Goal: Task Accomplishment & Management: Complete application form

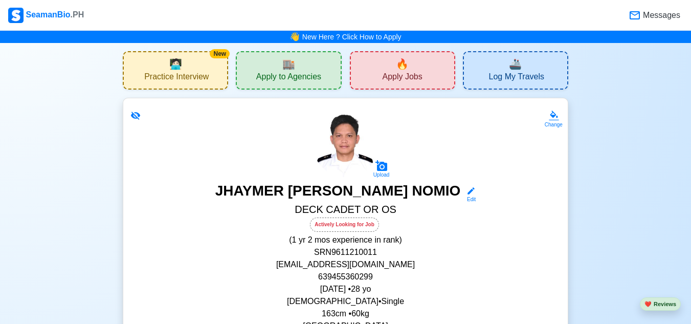
click at [418, 74] on span "Apply Jobs" at bounding box center [402, 78] width 40 height 13
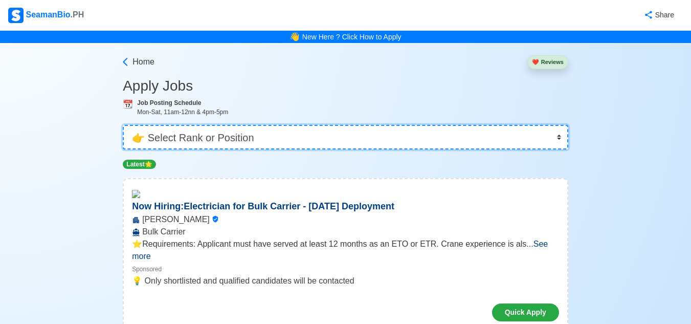
click at [556, 133] on select "👉 Select Rank or Position Master Chief Officer 2nd Officer 3rd Officer Junior O…" at bounding box center [345, 137] width 445 height 25
select select "Ordinary [PERSON_NAME]"
click at [124, 125] on select "👉 Select Rank or Position Master Chief Officer 2nd Officer 3rd Officer Junior O…" at bounding box center [345, 137] width 445 height 25
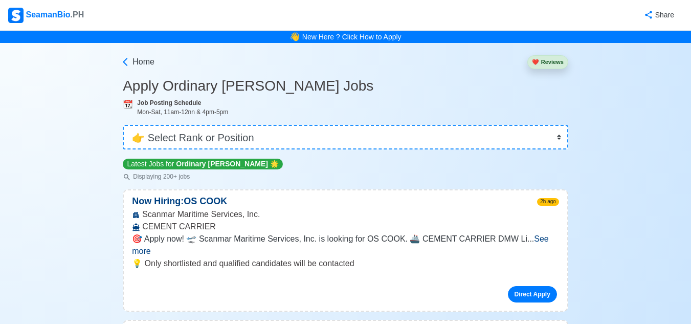
click at [532, 240] on span "See more" at bounding box center [340, 244] width 417 height 21
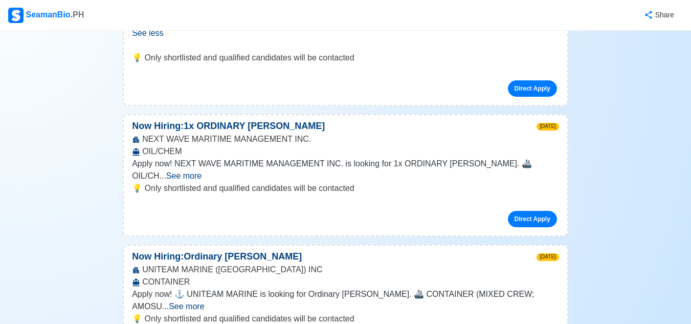
scroll to position [283, 0]
